Goal: Check status: Check status

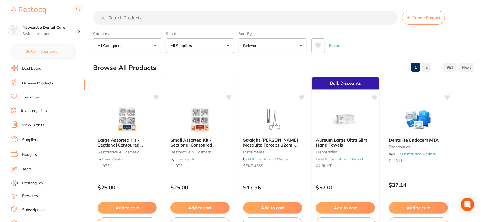
click at [42, 124] on link "View Orders" at bounding box center [33, 125] width 22 height 5
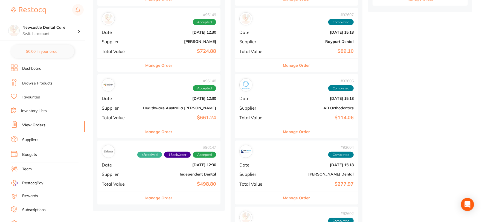
scroll to position [334, 0]
click at [144, 98] on b "[DATE] 12:30" at bounding box center [179, 98] width 73 height 4
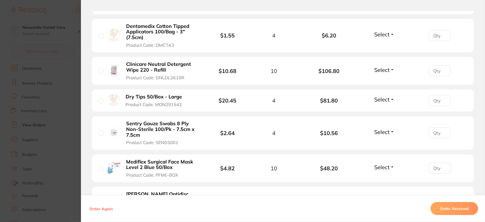
scroll to position [365, 0]
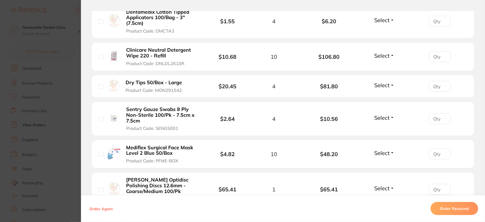
click at [389, 86] on span "Select" at bounding box center [381, 85] width 15 height 7
click at [384, 105] on span "Back Order" at bounding box center [384, 105] width 17 height 4
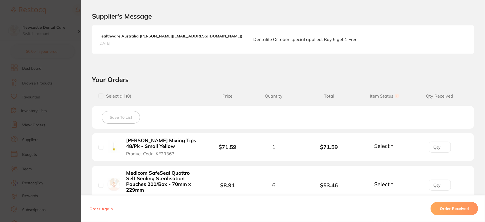
scroll to position [152, 0]
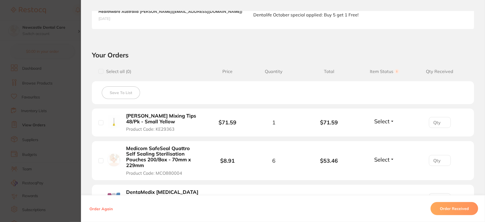
click at [390, 123] on button "Select" at bounding box center [385, 121] width 24 height 7
click at [384, 131] on span "Received" at bounding box center [385, 133] width 14 height 4
click at [390, 161] on button "Select" at bounding box center [385, 159] width 24 height 7
click at [387, 170] on span "Received" at bounding box center [385, 171] width 14 height 4
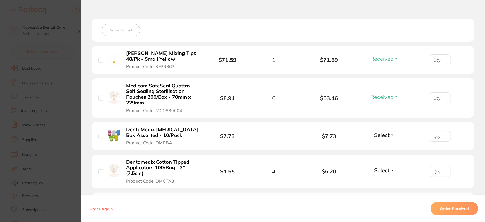
scroll to position [243, 0]
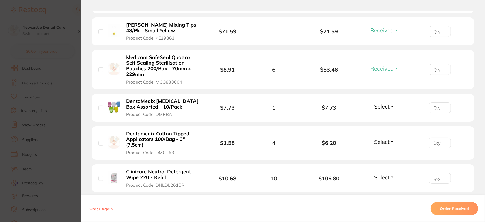
click at [390, 107] on button "Select" at bounding box center [385, 106] width 24 height 7
click at [388, 117] on span "Received" at bounding box center [385, 118] width 14 height 4
click at [387, 140] on span "Select" at bounding box center [381, 141] width 15 height 7
click at [387, 152] on span "Received" at bounding box center [385, 154] width 14 height 4
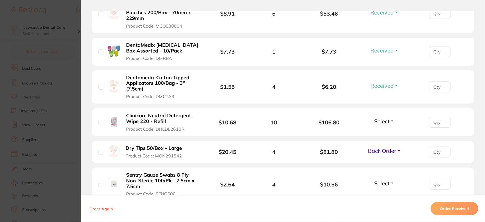
scroll to position [304, 0]
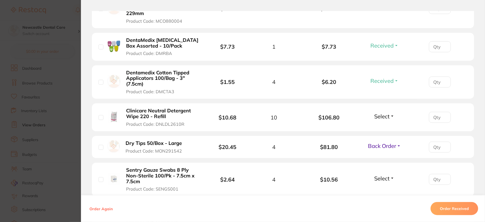
click at [390, 114] on button "Select" at bounding box center [385, 116] width 24 height 7
click at [387, 127] on span "Received" at bounding box center [385, 128] width 14 height 4
click at [389, 179] on button "Select" at bounding box center [385, 178] width 24 height 7
click at [384, 190] on span "Received" at bounding box center [385, 190] width 14 height 4
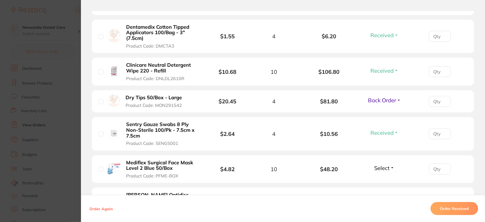
scroll to position [395, 0]
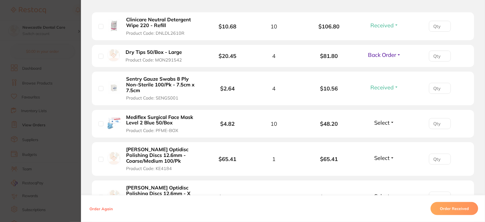
click at [392, 120] on button "Select" at bounding box center [385, 122] width 24 height 7
click at [383, 134] on span "Received" at bounding box center [385, 134] width 14 height 4
click at [390, 159] on button "Select" at bounding box center [385, 158] width 24 height 7
drag, startPoint x: 388, startPoint y: 169, endPoint x: 384, endPoint y: 163, distance: 6.5
click at [387, 169] on span "Received" at bounding box center [385, 170] width 14 height 4
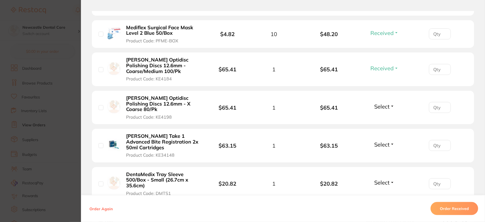
scroll to position [486, 0]
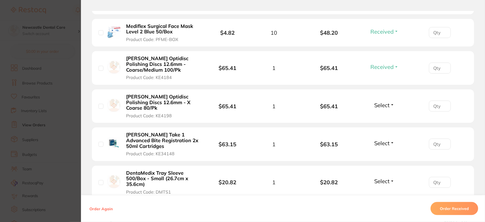
click at [390, 105] on button "Select" at bounding box center [385, 105] width 24 height 7
click at [389, 118] on span "Received" at bounding box center [385, 117] width 14 height 4
click at [389, 143] on button "Select" at bounding box center [385, 143] width 24 height 7
click at [383, 154] on span "Received" at bounding box center [385, 155] width 14 height 4
click at [389, 179] on button "Select" at bounding box center [385, 181] width 24 height 7
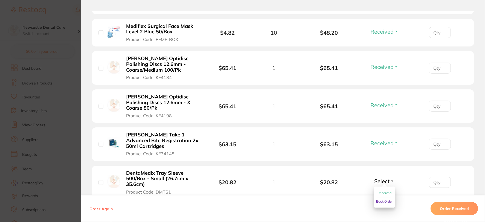
click at [386, 194] on span "Received" at bounding box center [385, 193] width 14 height 4
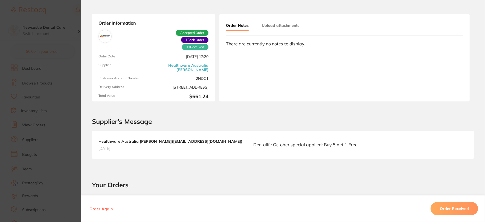
scroll to position [0, 0]
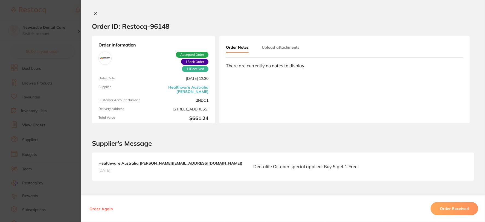
click at [95, 12] on icon at bounding box center [96, 13] width 4 height 4
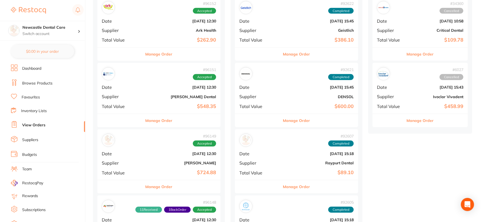
scroll to position [152, 0]
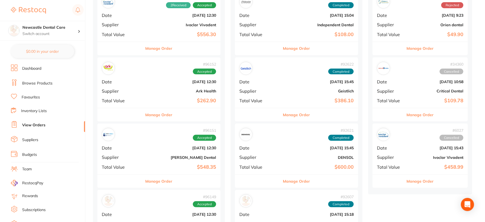
click at [138, 70] on div "# 96152 Accepted" at bounding box center [159, 68] width 114 height 13
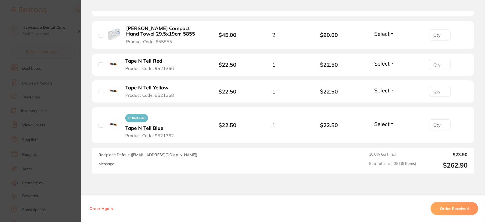
scroll to position [243, 0]
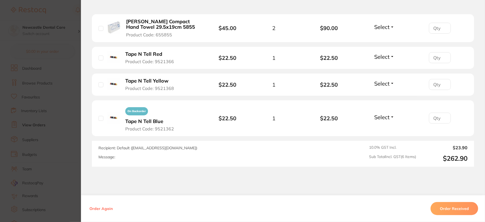
click at [455, 207] on button "Order Received" at bounding box center [455, 208] width 48 height 13
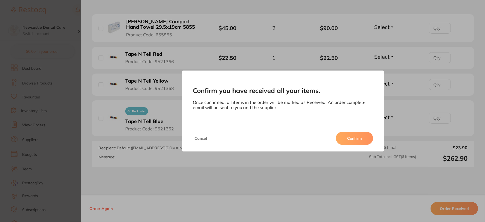
click at [350, 136] on button "Confirm" at bounding box center [354, 138] width 37 height 13
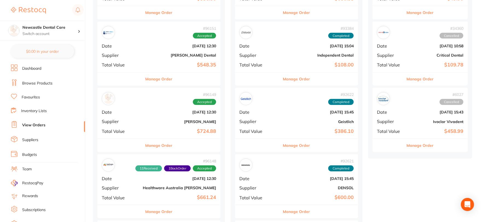
scroll to position [182, 0]
